Goal: Task Accomplishment & Management: Manage account settings

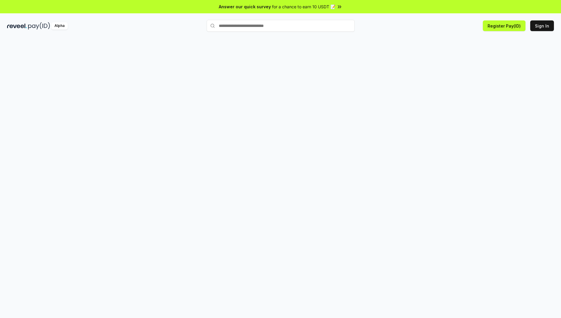
click at [388, 45] on div at bounding box center [280, 184] width 561 height 302
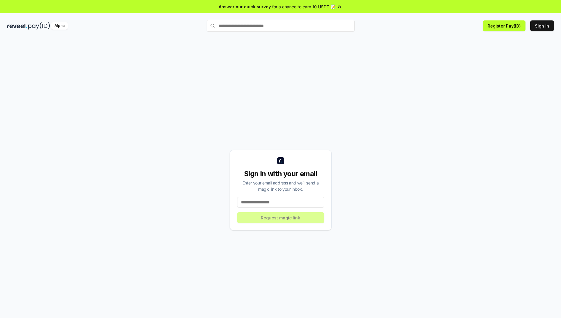
click at [403, 139] on div "Sign in with your email Enter your email address and we’ll send a magic link to…" at bounding box center [280, 190] width 547 height 290
click at [514, 27] on button "Register Pay(ID)" at bounding box center [504, 25] width 43 height 11
click at [411, 130] on div "Sign in with your email Enter your email address and we’ll send a magic link to…" at bounding box center [280, 190] width 547 height 290
click at [256, 206] on input at bounding box center [280, 202] width 87 height 11
click at [267, 204] on input at bounding box center [280, 202] width 87 height 11
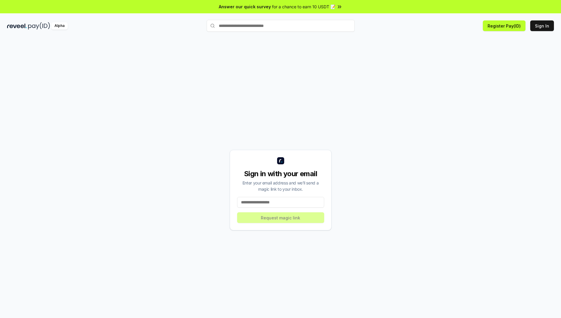
type input "**********"
click at [273, 218] on button "Request magic link" at bounding box center [280, 217] width 87 height 11
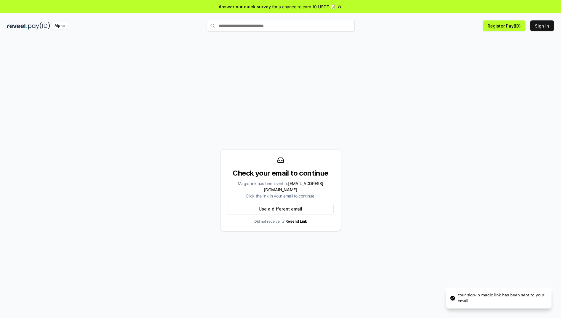
click at [296, 182] on div "Check your email to continue Magic link has been sent to shiyanuo023@163.com Cl…" at bounding box center [281, 184] width 106 height 31
drag, startPoint x: 249, startPoint y: 177, endPoint x: 300, endPoint y: 182, distance: 51.5
click at [299, 182] on div "Check your email to continue Magic link has been sent to shiyanuo023@163.com Cl…" at bounding box center [281, 184] width 106 height 31
drag, startPoint x: 300, startPoint y: 182, endPoint x: 348, endPoint y: 201, distance: 51.3
click at [301, 182] on div "Check your email to continue Magic link has been sent to shiyanuo023@163.com Cl…" at bounding box center [281, 184] width 106 height 31
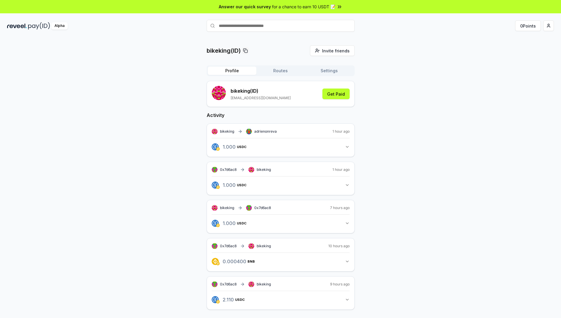
click at [347, 146] on icon "button" at bounding box center [347, 147] width 5 height 5
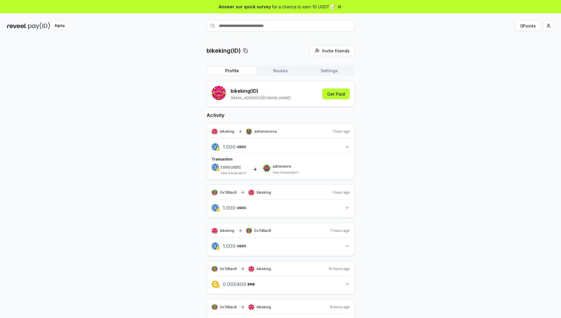
click at [270, 133] on span "adrienonreva" at bounding box center [265, 131] width 23 height 5
click at [394, 145] on div "bikeking(ID) Invite friends Invite Profile Routes Settings bikeking (ID) [EMAIL…" at bounding box center [280, 193] width 547 height 297
click at [345, 145] on icon "button" at bounding box center [347, 147] width 5 height 5
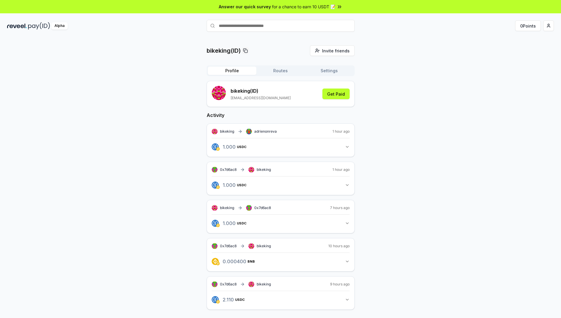
click at [153, 134] on div "bikeking(ID) Invite friends Invite Profile Routes Settings bikeking (ID) shiyan…" at bounding box center [280, 182] width 547 height 274
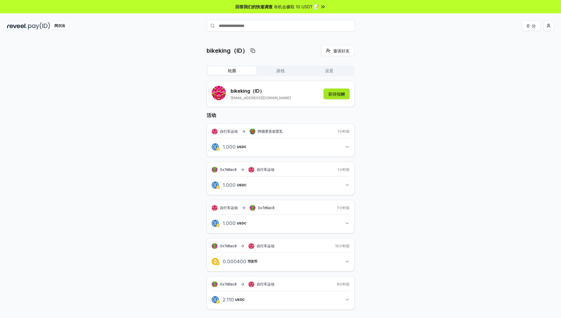
click at [332, 94] on font "获得报酬" at bounding box center [336, 94] width 17 height 5
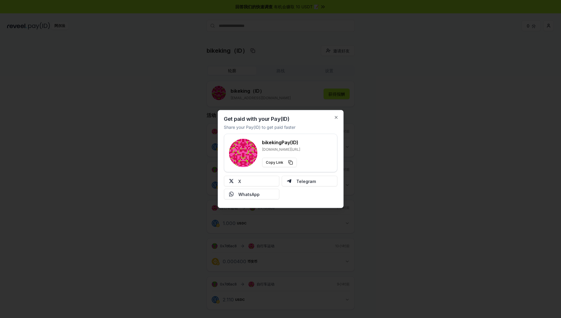
click at [385, 138] on div at bounding box center [280, 159] width 561 height 318
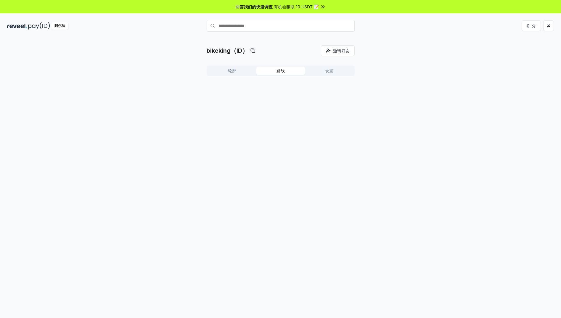
click at [289, 72] on button "路线" at bounding box center [281, 71] width 49 height 8
click at [346, 86] on font "创建路线" at bounding box center [342, 86] width 17 height 5
click at [322, 75] on div "轮廓 路线 设置" at bounding box center [281, 70] width 148 height 11
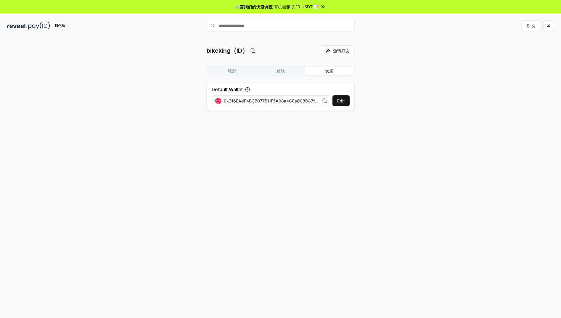
click at [320, 73] on button "设置" at bounding box center [329, 71] width 49 height 8
drag, startPoint x: 430, startPoint y: 99, endPoint x: 406, endPoint y: 102, distance: 23.9
click at [430, 99] on div "bikeking(ID) Invite friends Invite Profile Routes Settings Default Wallet Edit …" at bounding box center [280, 80] width 547 height 70
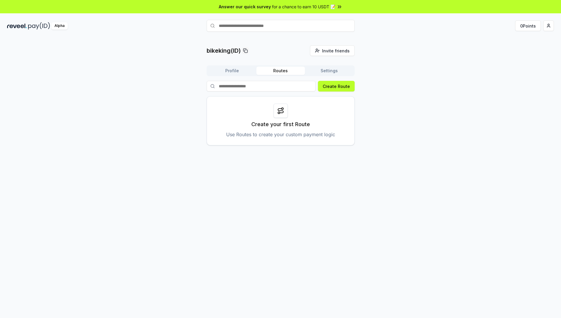
click at [279, 73] on button "Routes" at bounding box center [281, 71] width 49 height 8
click at [336, 86] on button "Create Route" at bounding box center [336, 86] width 37 height 11
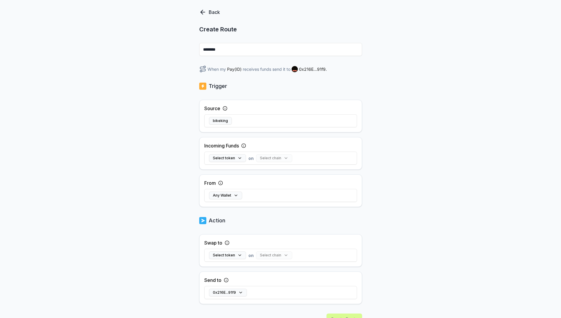
scroll to position [64, 0]
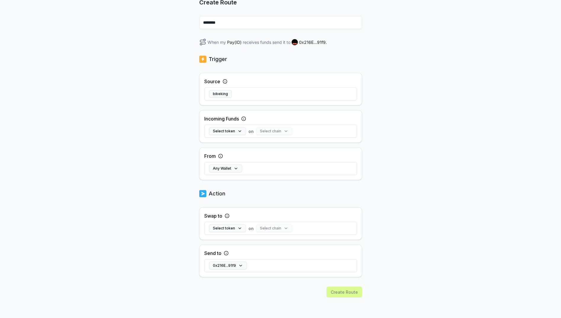
click at [263, 226] on div "Select chain" at bounding box center [274, 229] width 36 height 8
click at [226, 227] on button "Select token" at bounding box center [227, 229] width 37 height 8
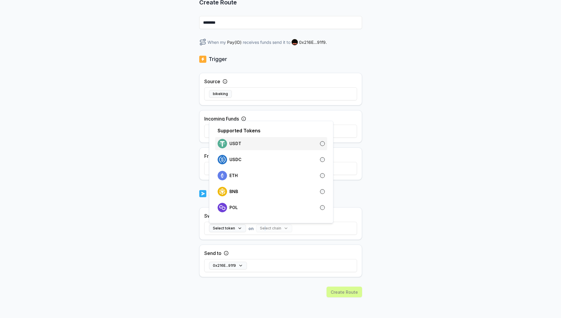
click at [257, 138] on div "USDT" at bounding box center [271, 143] width 112 height 13
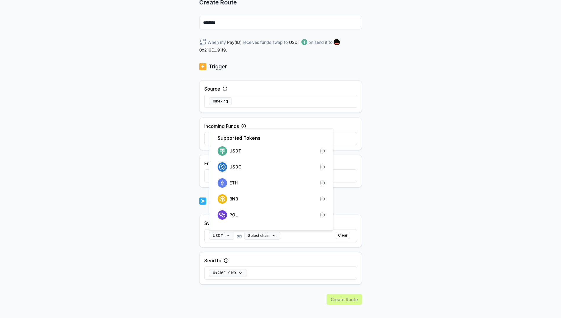
click at [170, 235] on div "Back Create Route ******** When my Pay(ID) receives funds swap to USDT on send …" at bounding box center [280, 121] width 561 height 302
click at [262, 234] on button "Select chain" at bounding box center [262, 236] width 36 height 8
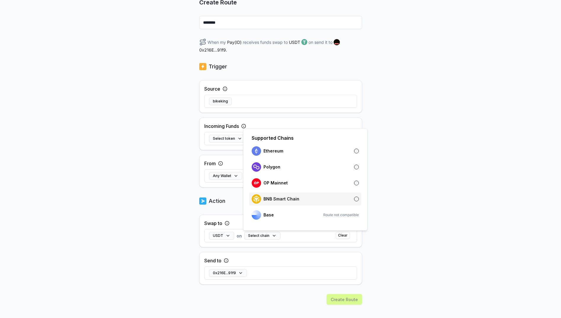
click at [281, 201] on p "BNB Smart Chain" at bounding box center [282, 199] width 36 height 5
click at [134, 224] on div "Back Create Route ******** When my Pay(ID) receives funds swap to USDT on BNB S…" at bounding box center [280, 121] width 561 height 302
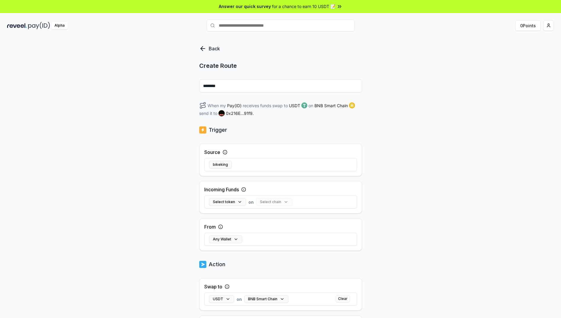
scroll to position [0, 0]
click at [231, 80] on input "********" at bounding box center [280, 86] width 163 height 13
drag, startPoint x: 206, startPoint y: 48, endPoint x: 208, endPoint y: 51, distance: 3.4
click at [206, 48] on icon at bounding box center [202, 48] width 7 height 7
